Goal: Transaction & Acquisition: Purchase product/service

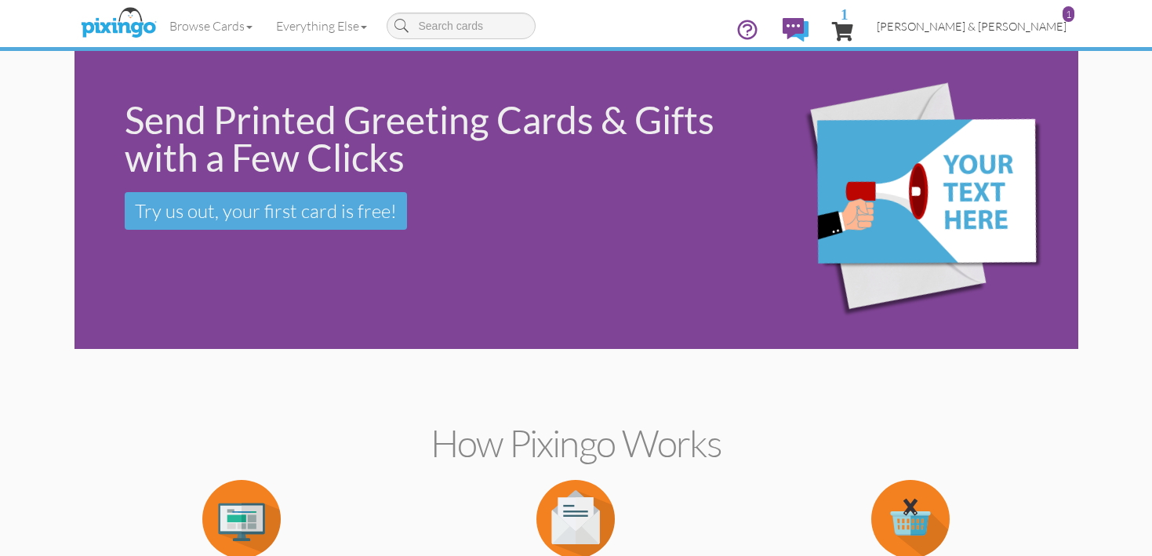
click at [992, 25] on span "[PERSON_NAME] & [PERSON_NAME]" at bounding box center [972, 26] width 190 height 13
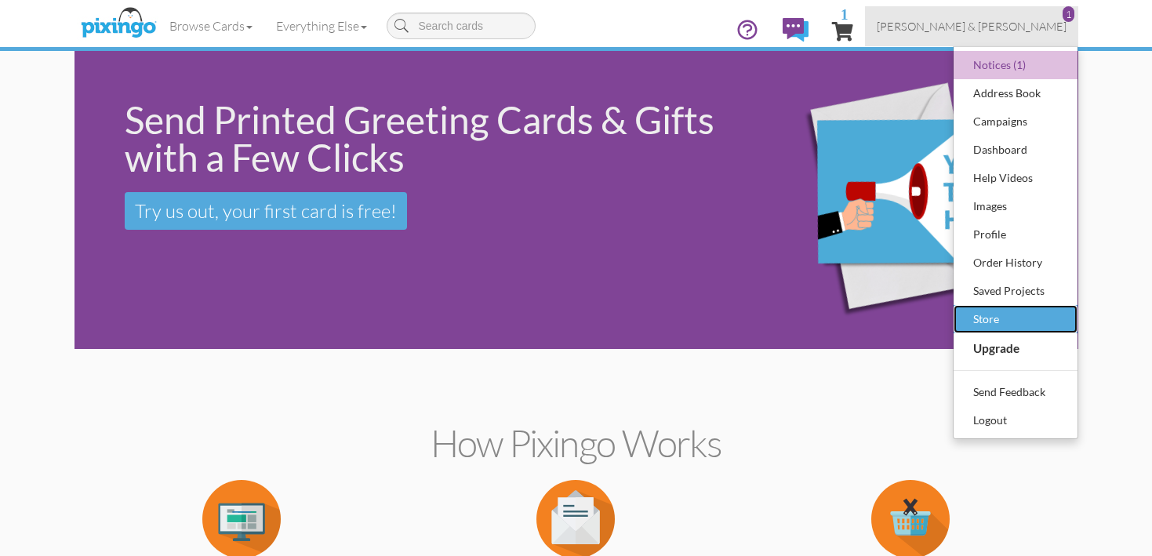
click at [1005, 322] on div "Store" at bounding box center [1016, 320] width 93 height 24
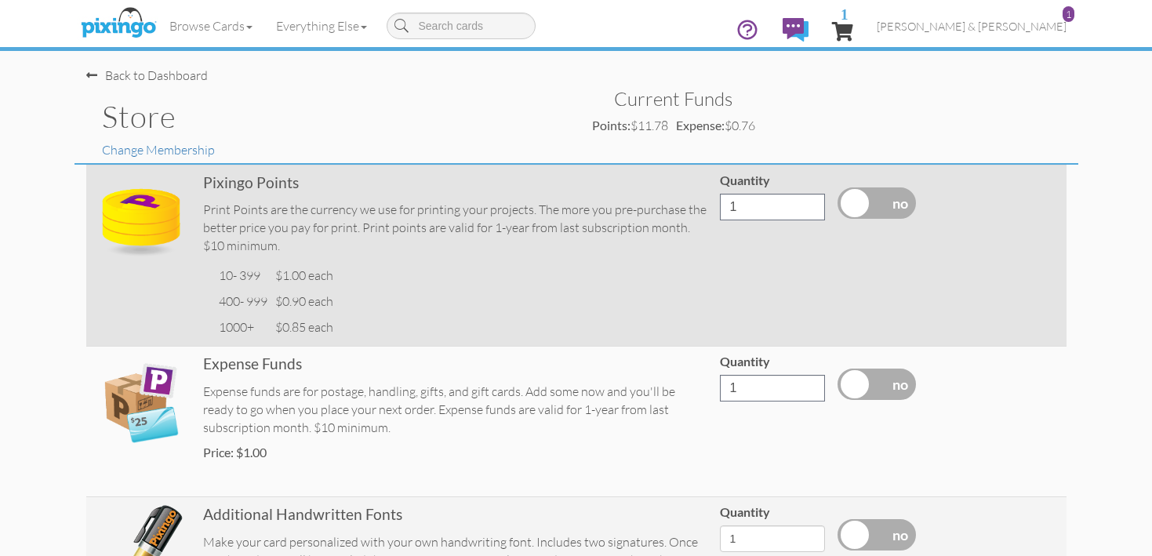
click at [860, 205] on label at bounding box center [877, 203] width 78 height 31
click at [0, 0] on input "checkbox" at bounding box center [0, 0] width 0 height 0
click at [785, 213] on input "10" at bounding box center [772, 207] width 105 height 27
click at [810, 203] on input "37" at bounding box center [772, 207] width 105 height 27
click at [810, 203] on input "38" at bounding box center [772, 207] width 105 height 27
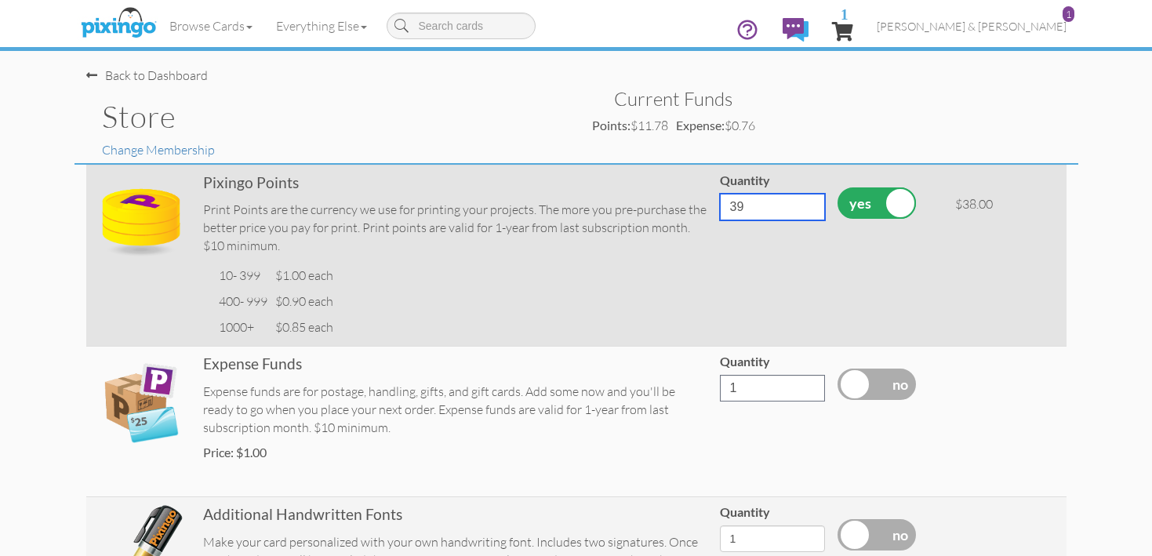
click at [810, 203] on input "39" at bounding box center [772, 207] width 105 height 27
click at [810, 203] on input "40" at bounding box center [772, 207] width 105 height 27
click at [810, 203] on input "41" at bounding box center [772, 207] width 105 height 27
click at [810, 203] on input "42" at bounding box center [772, 207] width 105 height 27
click at [810, 203] on input "43" at bounding box center [772, 207] width 105 height 27
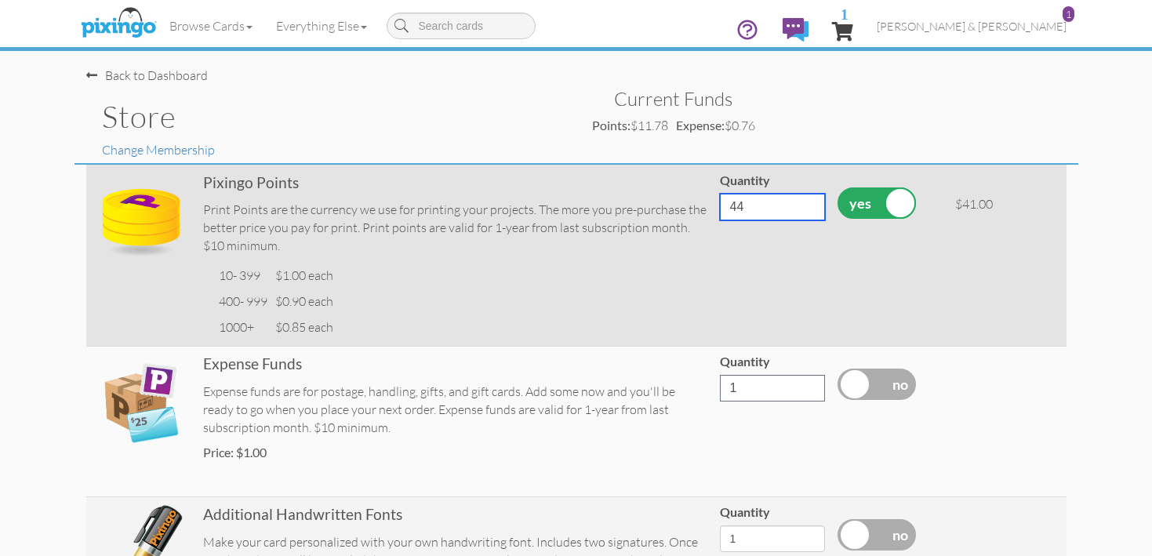
click at [810, 203] on input "44" at bounding box center [772, 207] width 105 height 27
click at [810, 203] on input "45" at bounding box center [772, 207] width 105 height 27
click at [810, 203] on input "46" at bounding box center [772, 207] width 105 height 27
click at [810, 203] on input "47" at bounding box center [772, 207] width 105 height 27
click at [810, 203] on input "48" at bounding box center [772, 207] width 105 height 27
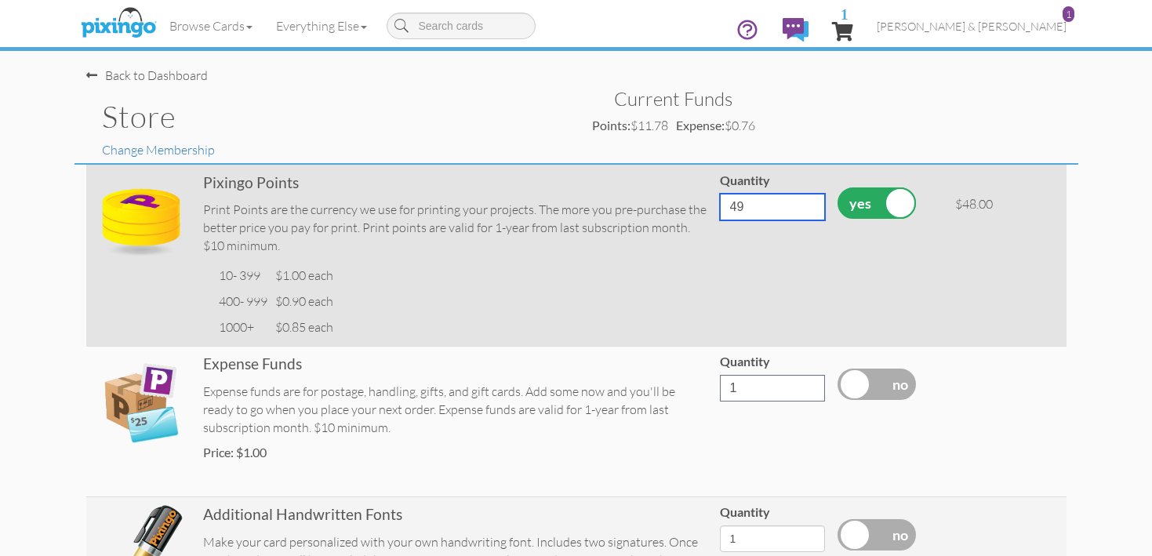
click at [810, 203] on input "49" at bounding box center [772, 207] width 105 height 27
click at [810, 204] on input "50" at bounding box center [772, 207] width 105 height 27
click at [810, 204] on input "51" at bounding box center [772, 207] width 105 height 27
type input "50"
click at [809, 212] on input "50" at bounding box center [772, 207] width 105 height 27
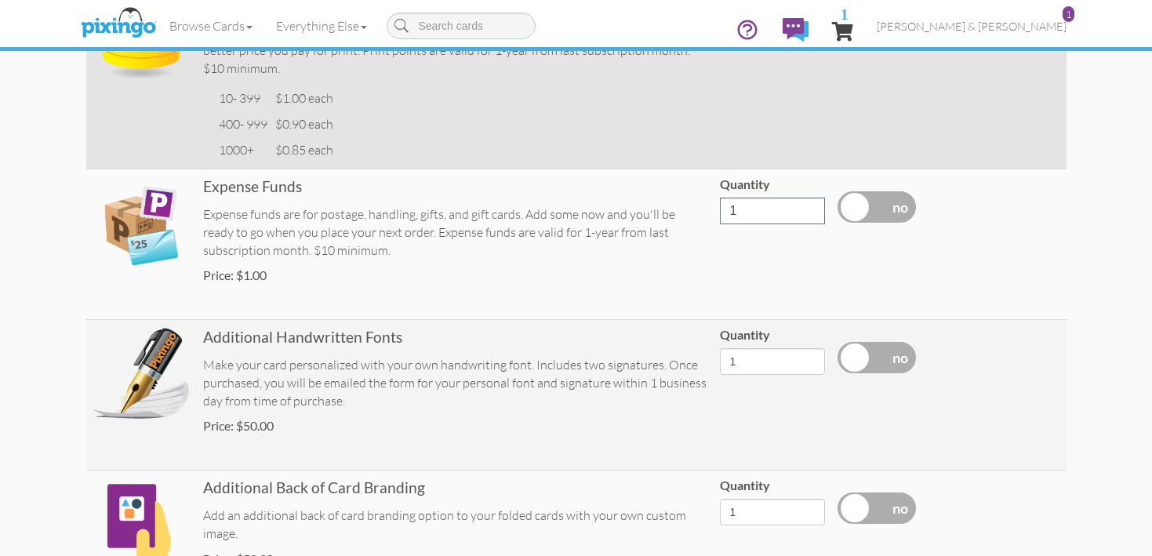
scroll to position [181, 0]
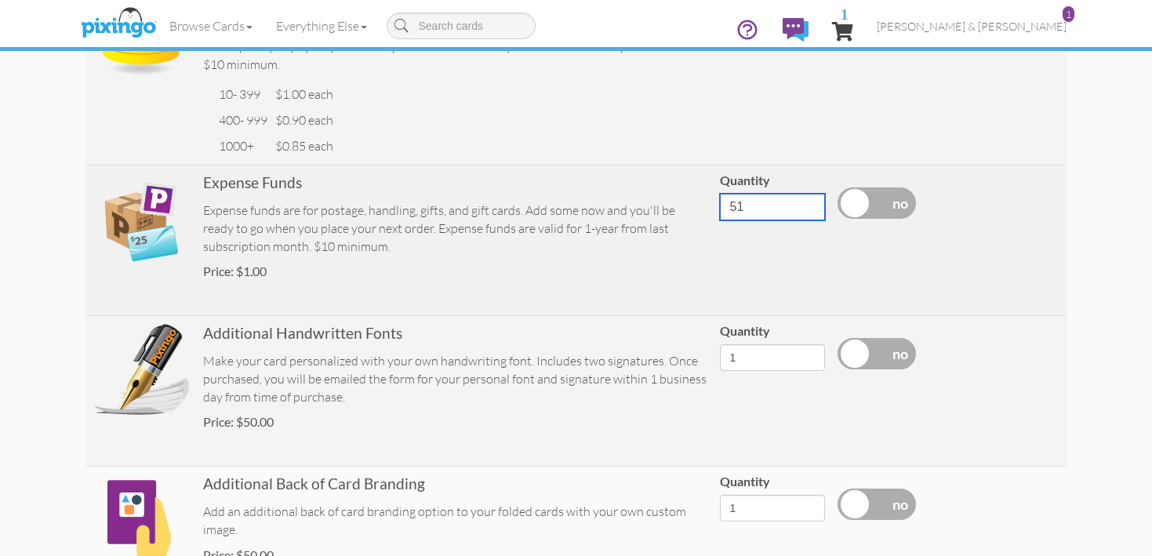
click at [808, 202] on input "51" at bounding box center [772, 207] width 105 height 27
type input "50"
click at [807, 212] on input "50" at bounding box center [772, 207] width 105 height 27
click at [864, 202] on label at bounding box center [877, 203] width 78 height 31
click at [0, 0] on input "checkbox" at bounding box center [0, 0] width 0 height 0
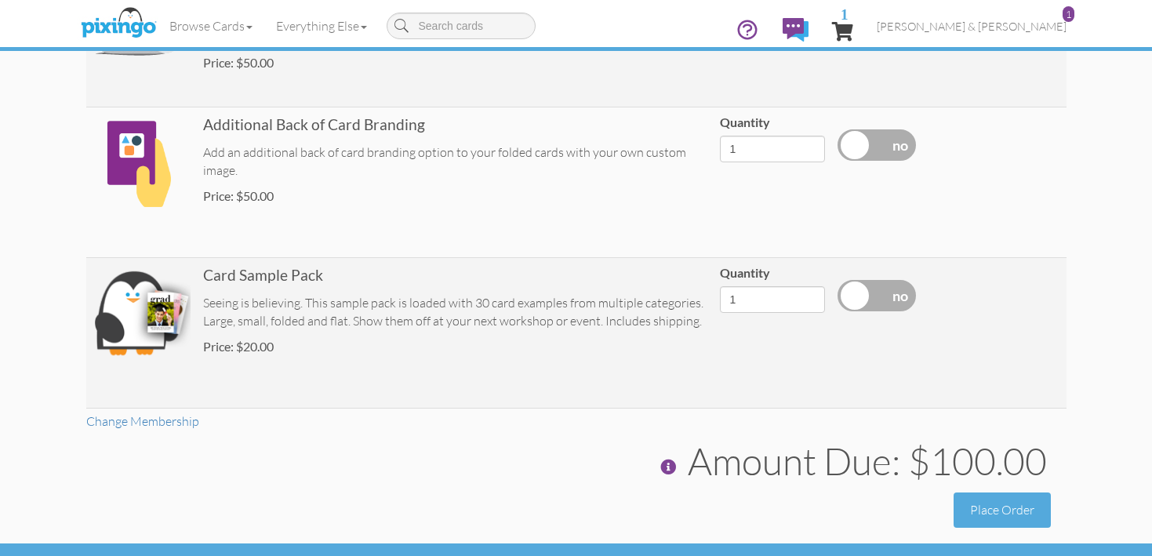
scroll to position [579, 0]
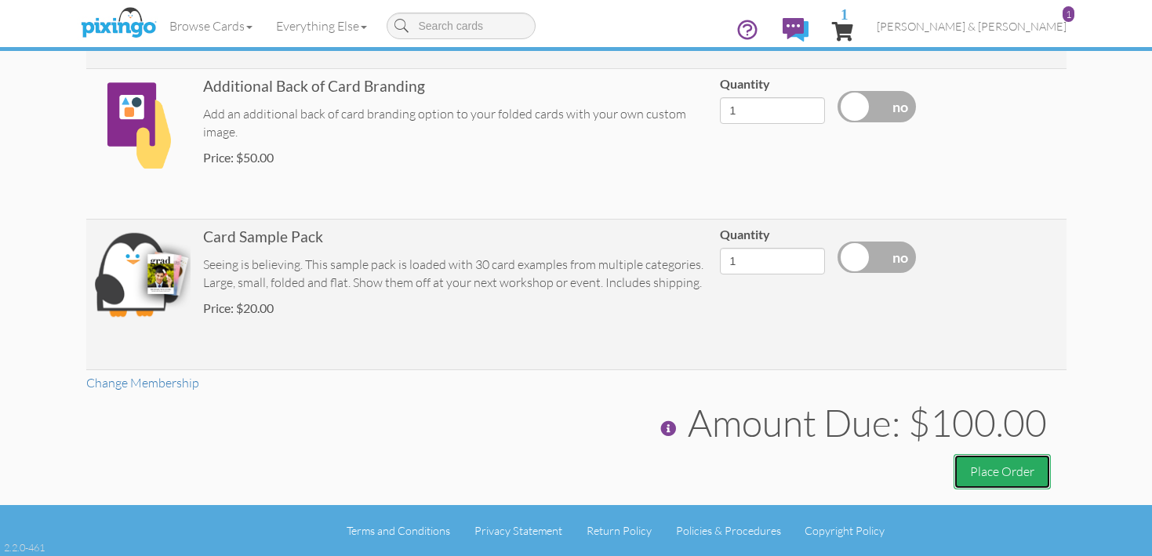
click at [1009, 469] on button "Place Order" at bounding box center [1002, 471] width 97 height 35
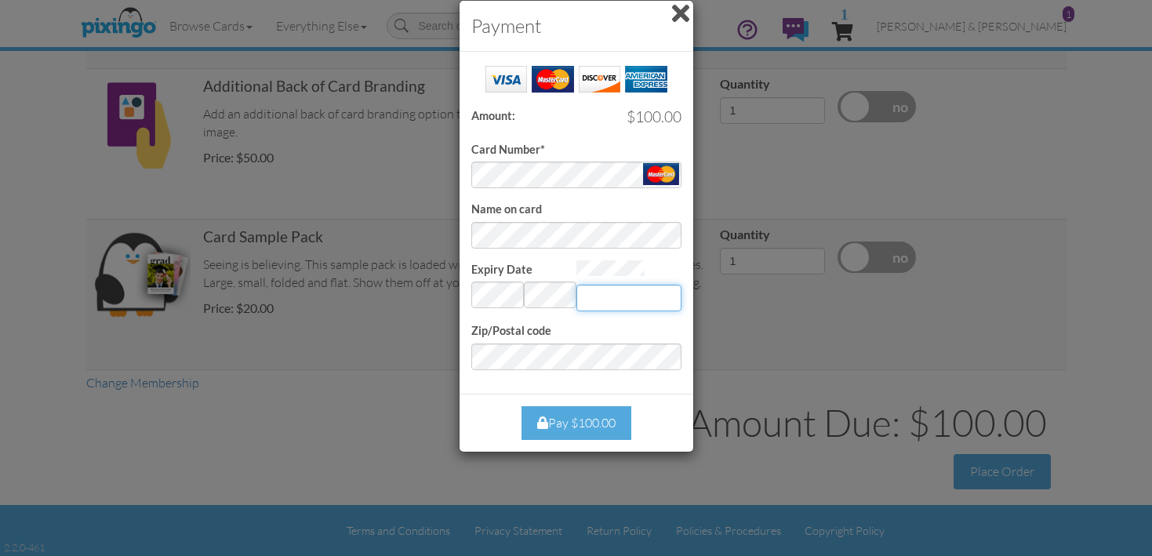
click at [596, 289] on input "Expiry Date" at bounding box center [629, 298] width 105 height 27
type input "342"
click at [478, 397] on div "Close Pay $100.00" at bounding box center [577, 423] width 234 height 58
click at [566, 424] on div "Pay $100.00" at bounding box center [577, 423] width 110 height 34
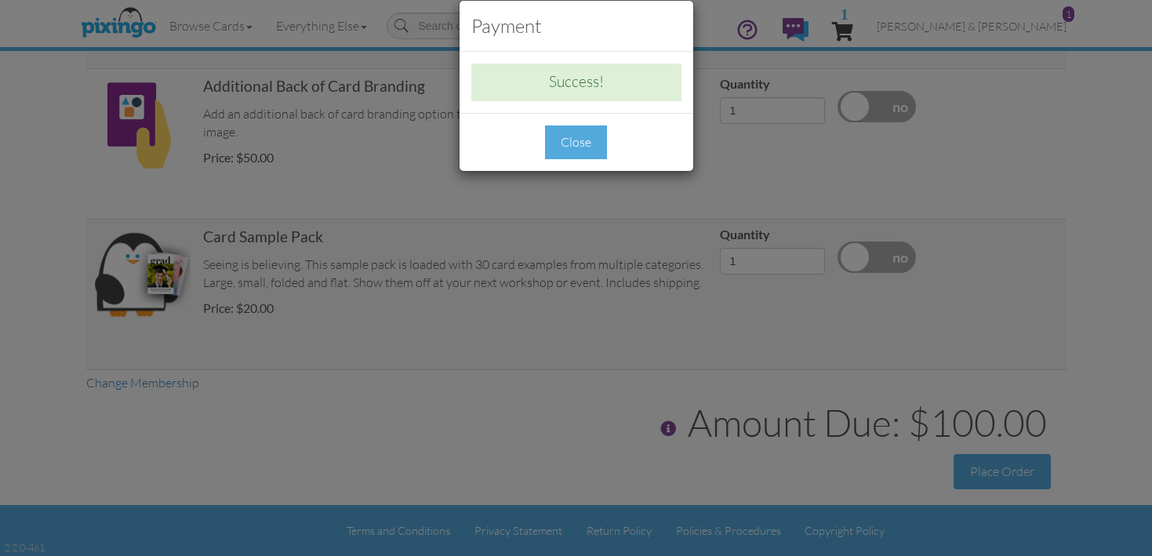
click at [571, 147] on div "Close" at bounding box center [576, 143] width 62 height 34
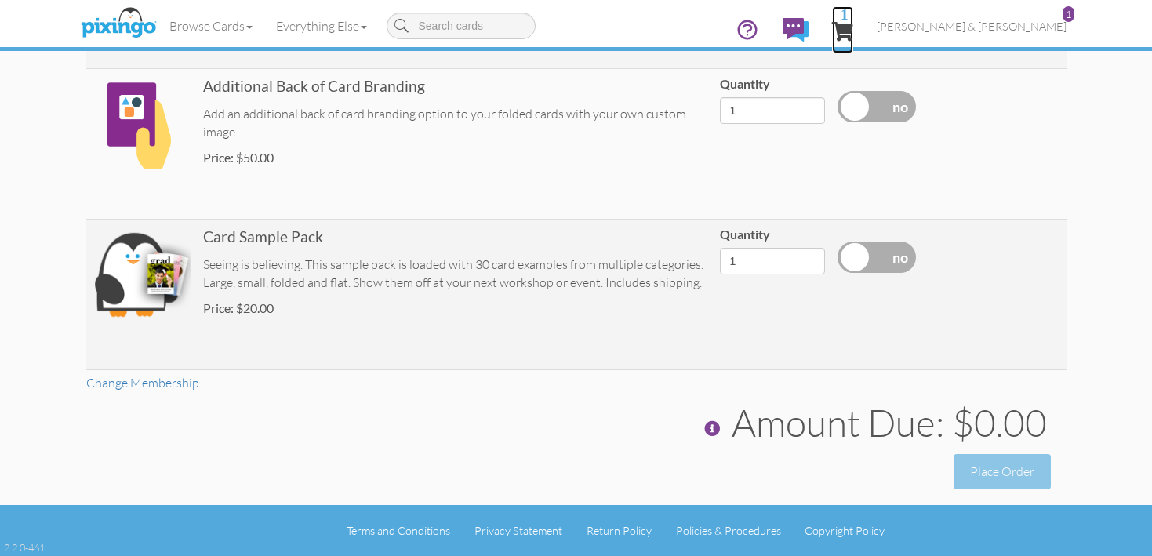
click at [854, 33] on span "1" at bounding box center [842, 31] width 21 height 19
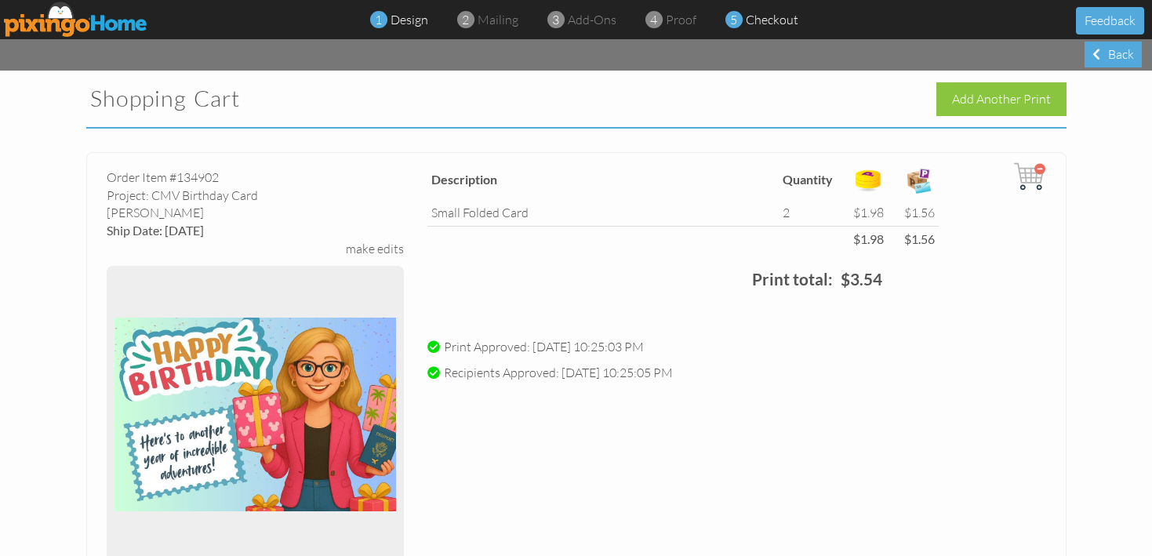
click at [403, 23] on span "design" at bounding box center [410, 20] width 38 height 16
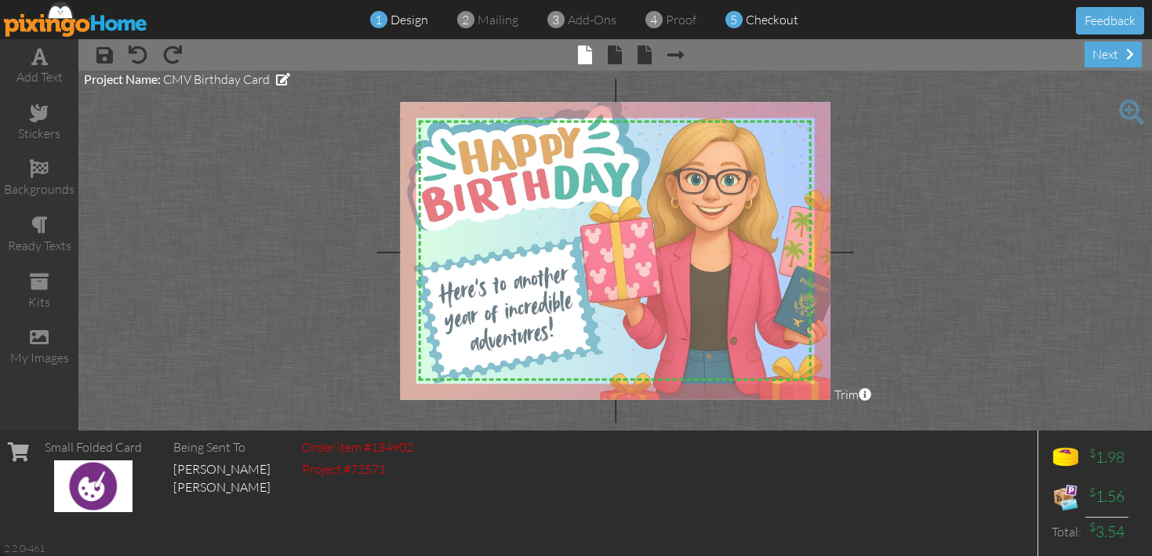
click at [753, 16] on span "checkout" at bounding box center [772, 20] width 53 height 16
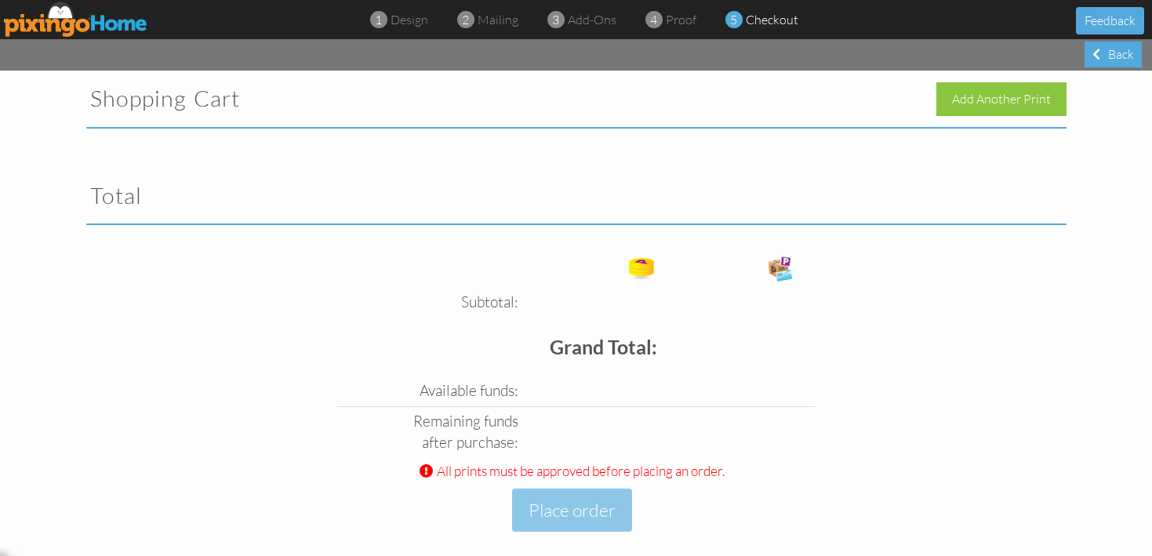
click at [62, 20] on img at bounding box center [76, 19] width 144 height 35
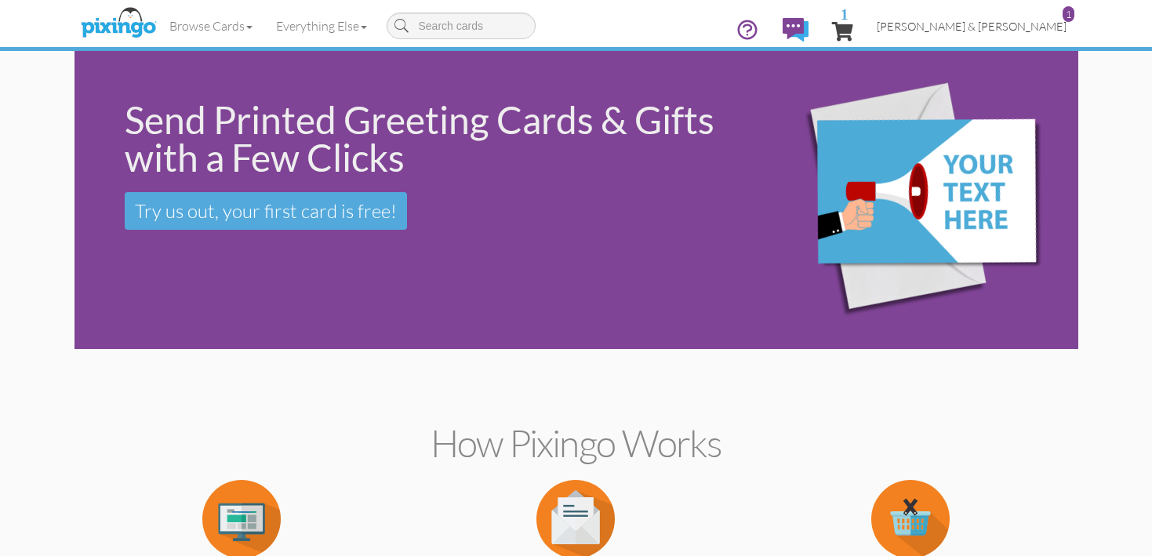
click at [1000, 24] on span "[PERSON_NAME] & [PERSON_NAME]" at bounding box center [972, 26] width 190 height 13
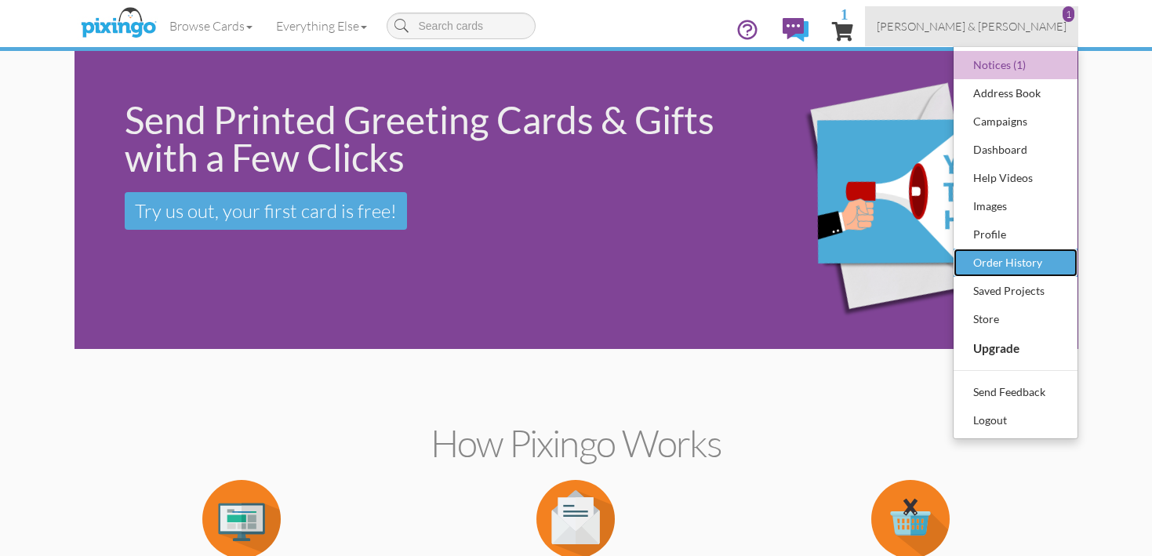
click at [999, 257] on div "Order History" at bounding box center [1016, 263] width 93 height 24
